Goal: Find specific page/section: Find specific page/section

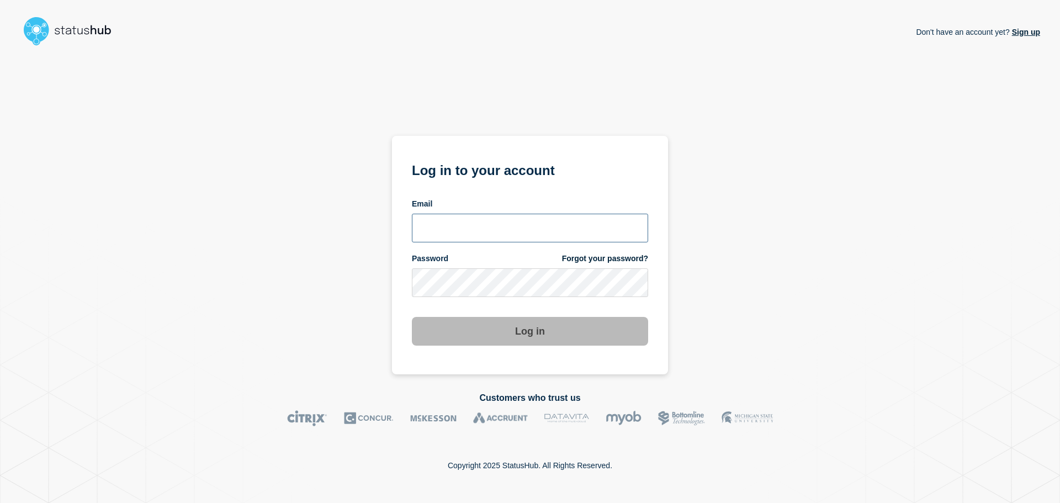
type input "[EMAIL_ADDRESS][DOMAIN_NAME]"
click at [488, 324] on button "Log in" at bounding box center [530, 331] width 236 height 29
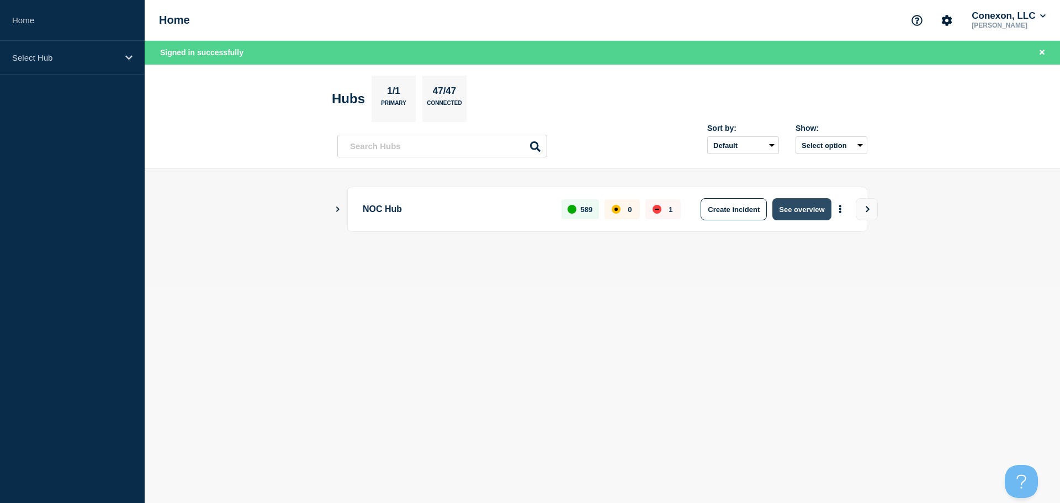
click at [787, 209] on button "See overview" at bounding box center [801, 209] width 59 height 22
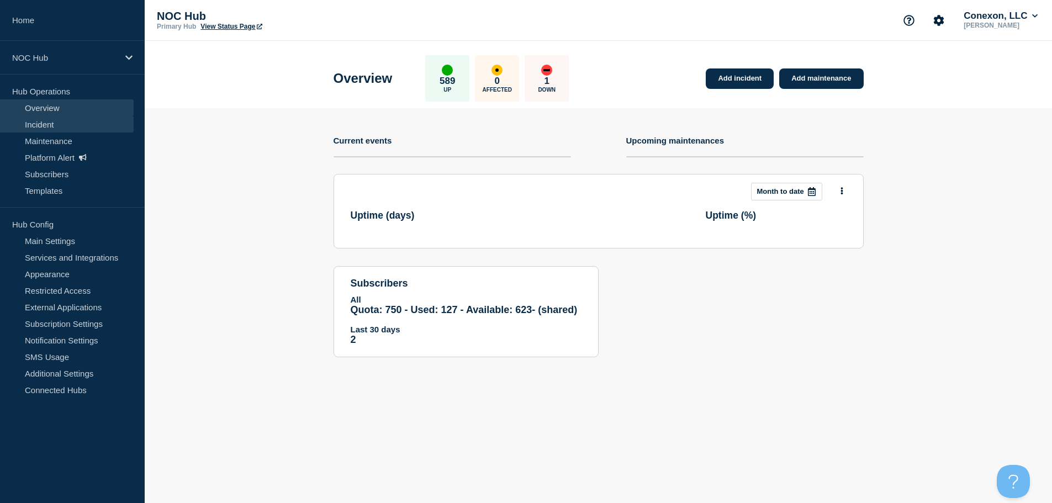
click at [65, 121] on link "Incident" at bounding box center [67, 124] width 134 height 17
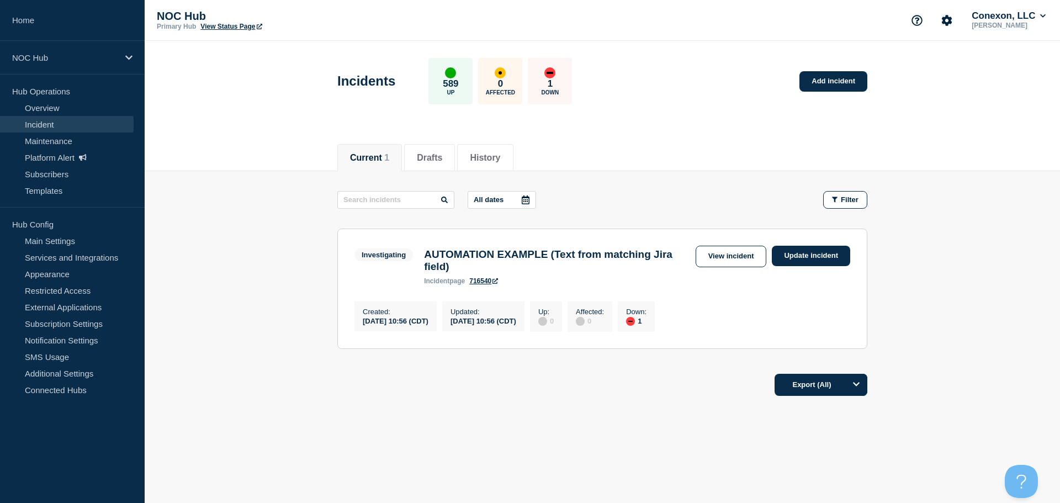
click at [1001, 155] on div "Current 1 Drafts History" at bounding box center [602, 152] width 915 height 38
